Goal: Find specific page/section: Find specific page/section

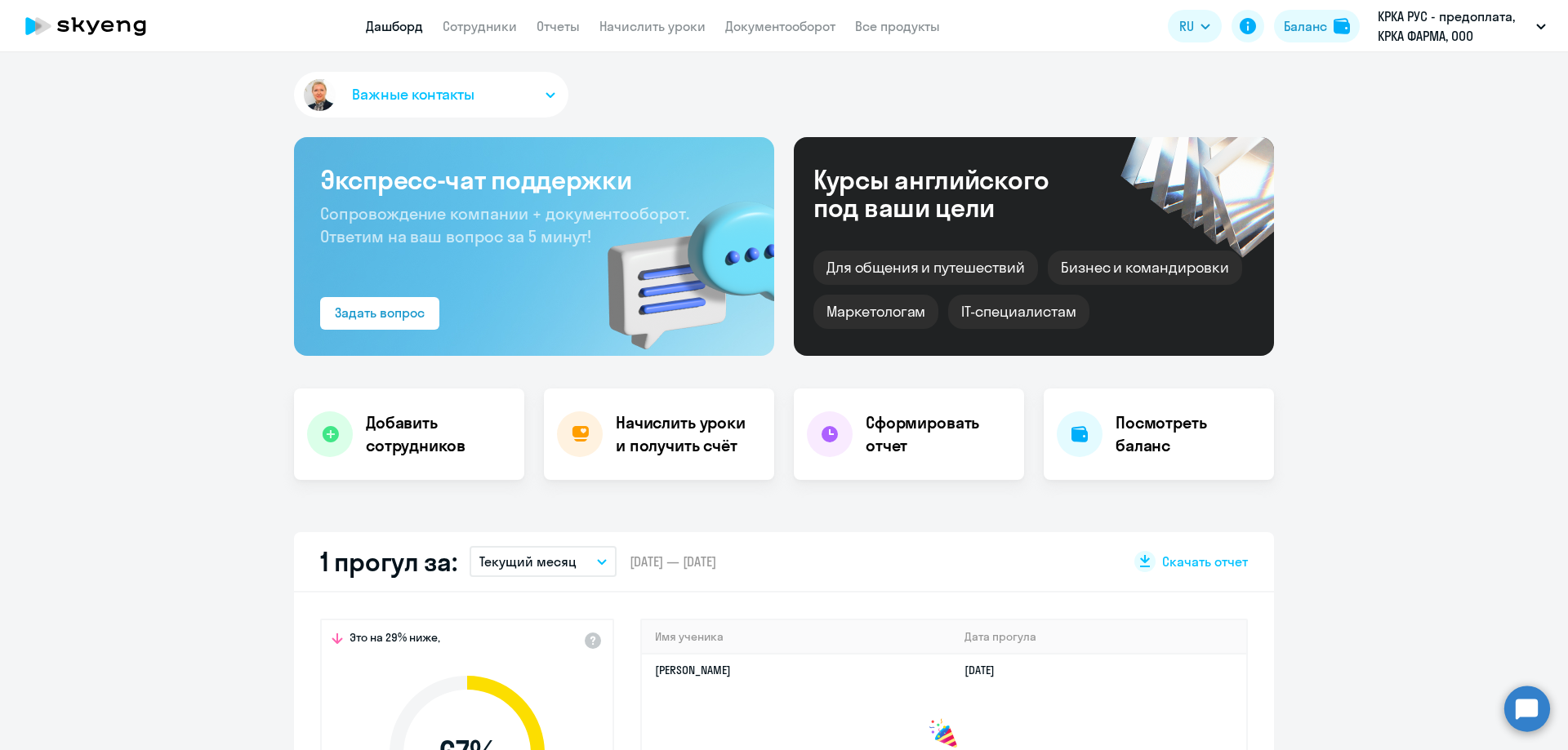
click at [1415, 32] on p "КРКА РУС - предоплата, КРКА ФАРМА, ООО" at bounding box center [1453, 25] width 152 height 40
click at [1354, 125] on li "КРКА ФАРМА - предоплата, КРКА ФАРМА, ООО" at bounding box center [1411, 117] width 286 height 40
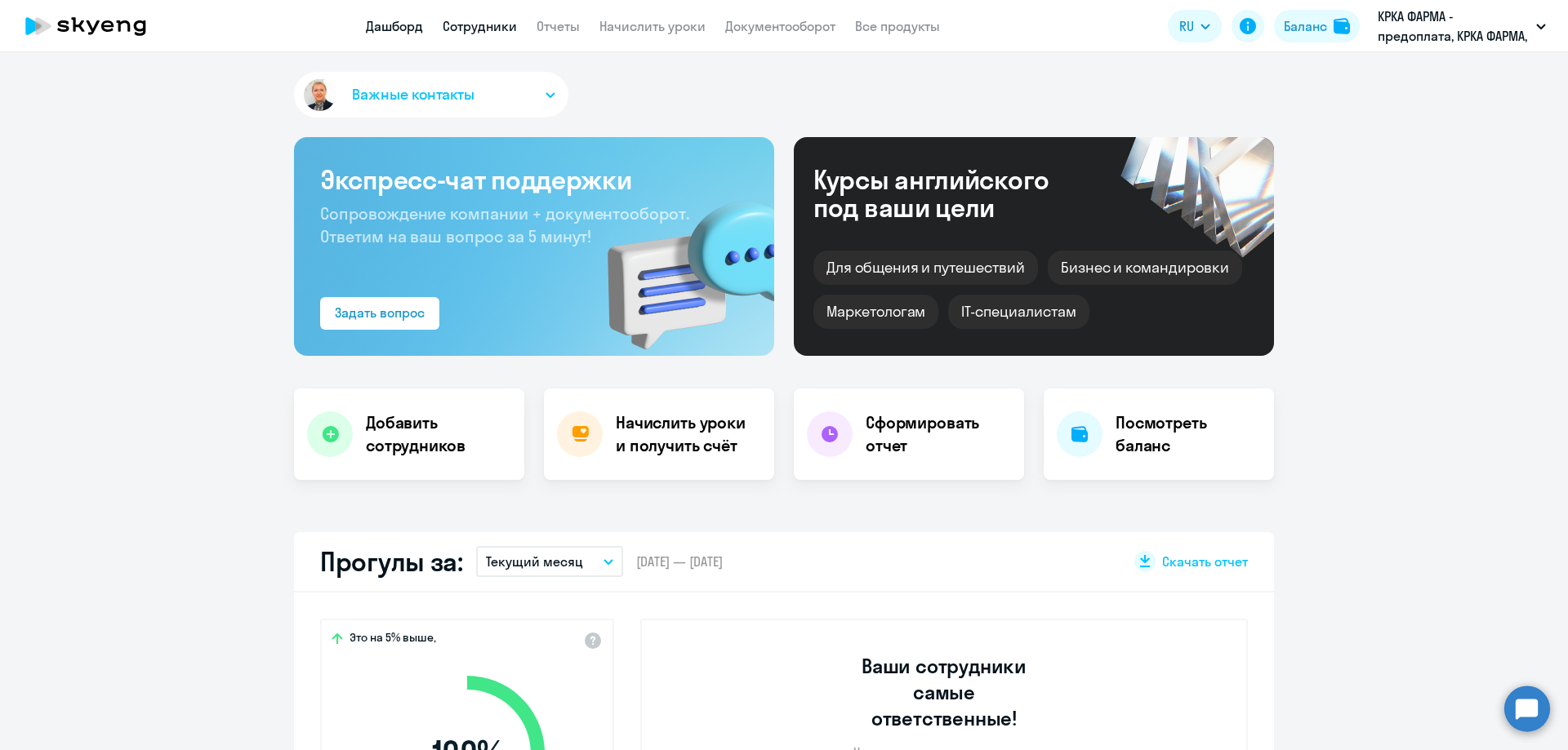
click at [484, 27] on link "Сотрудники" at bounding box center [480, 25] width 75 height 17
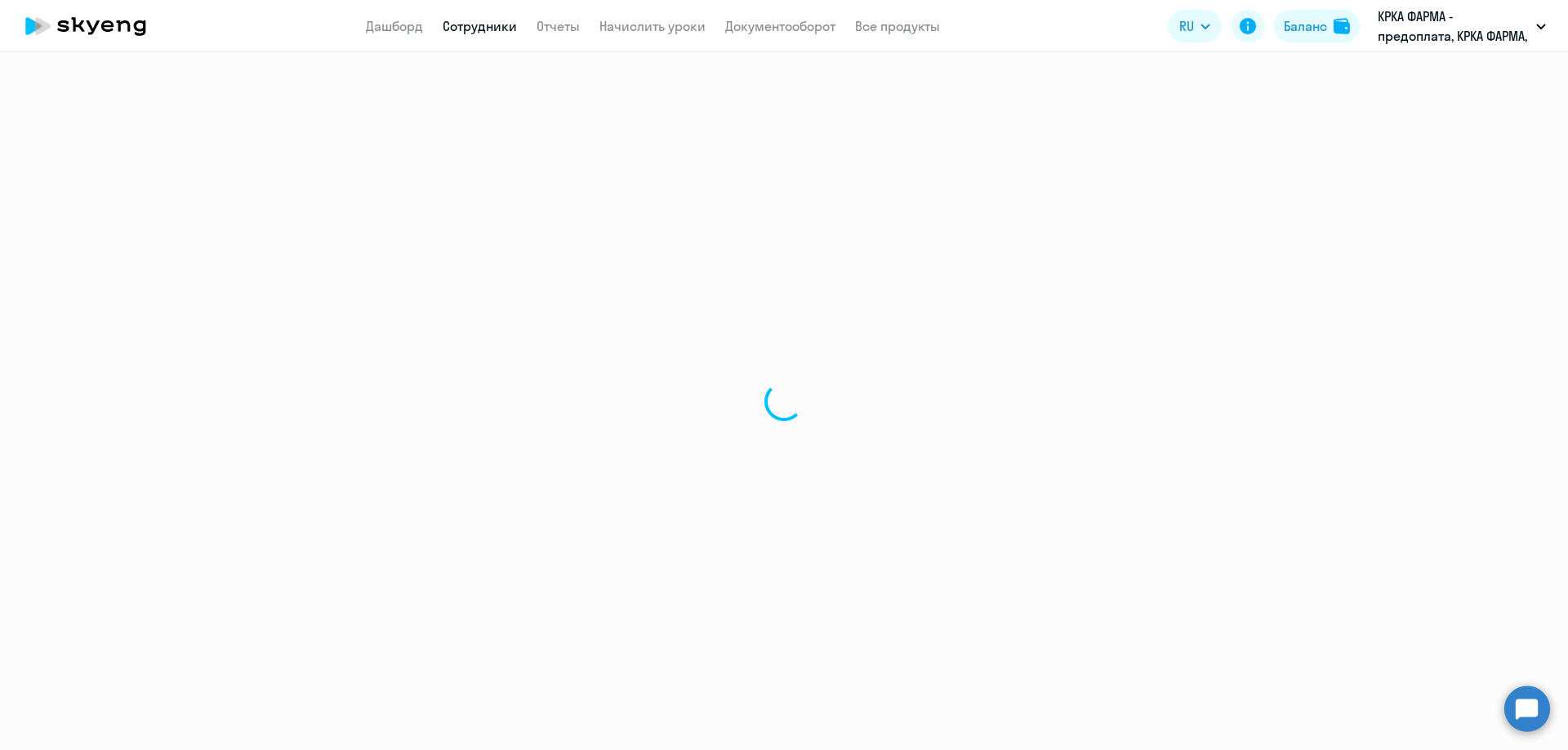
select select "30"
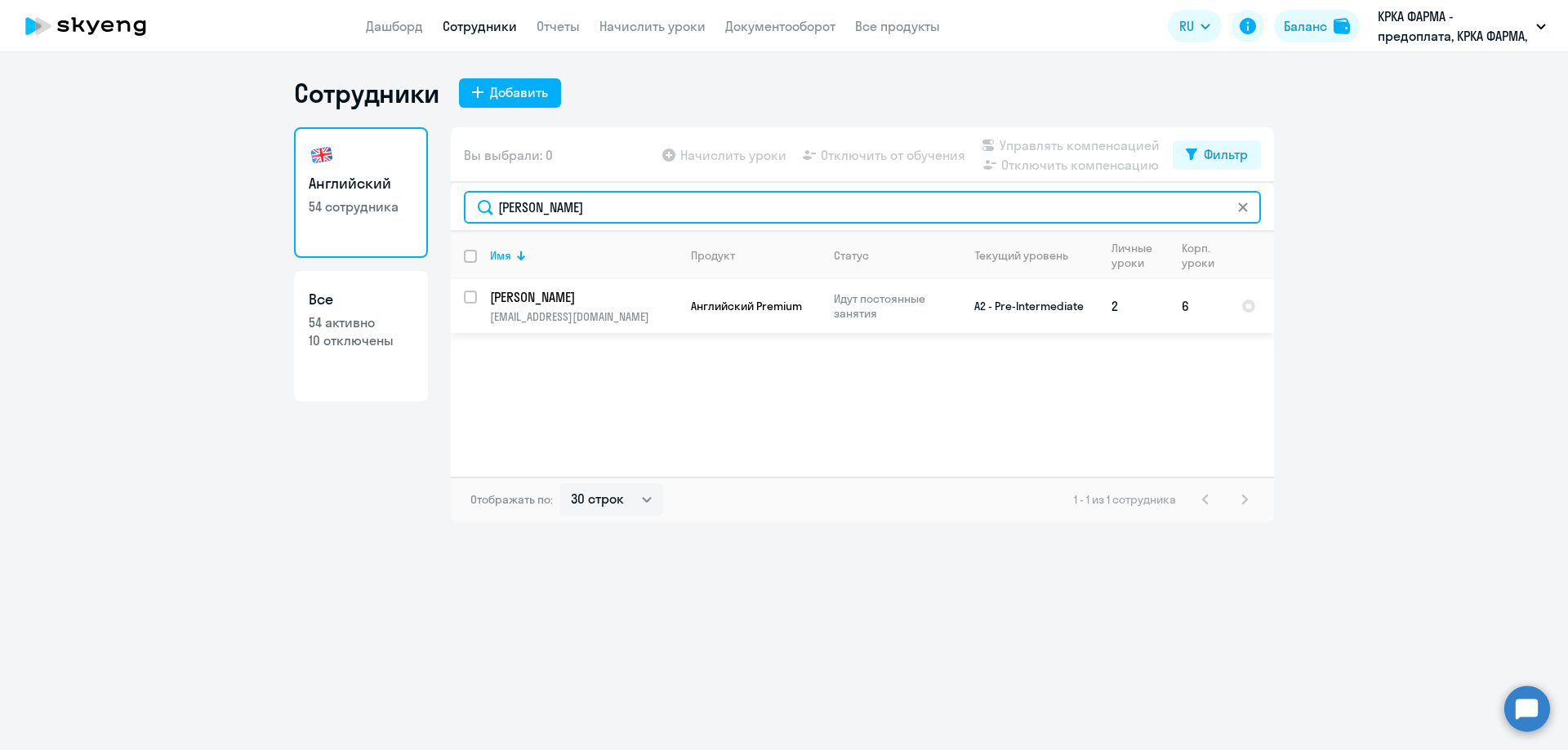
type input "[PERSON_NAME]"
